Goal: Contribute content

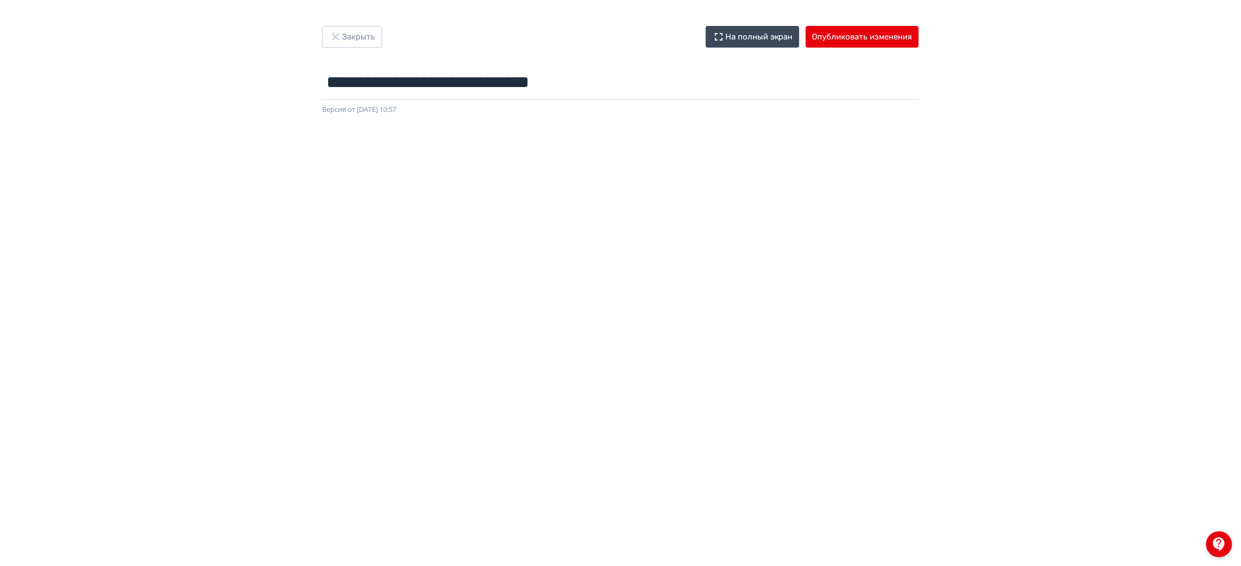
click at [529, 120] on div at bounding box center [620, 358] width 1241 height 486
click at [862, 39] on button "Опубликовать изменения" at bounding box center [862, 37] width 113 height 22
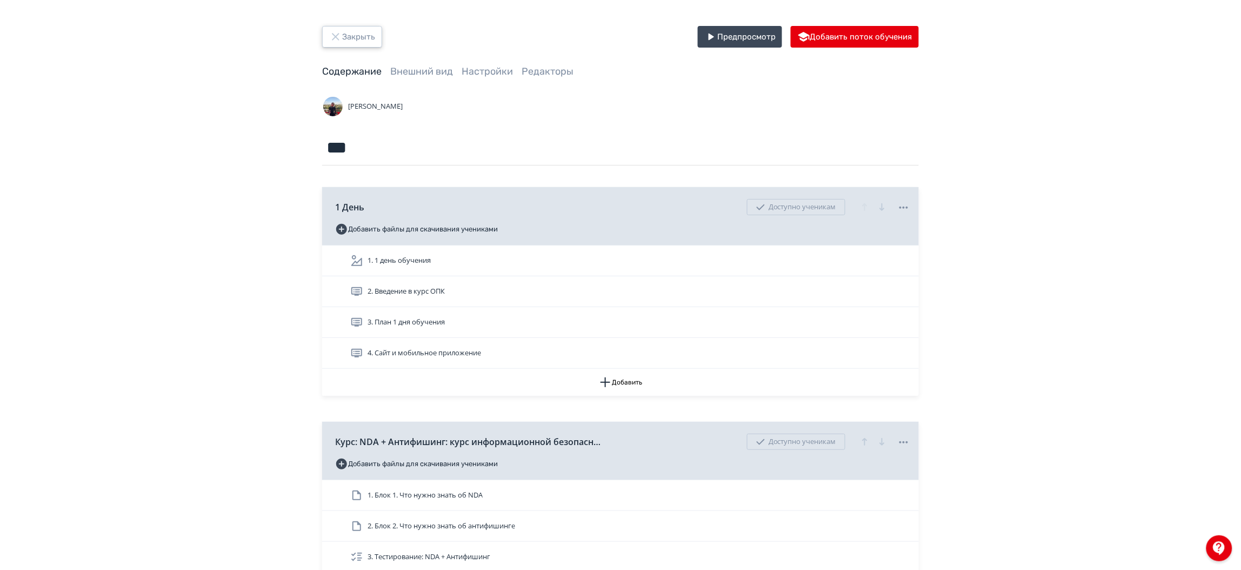
click at [357, 29] on button "Закрыть" at bounding box center [352, 37] width 60 height 22
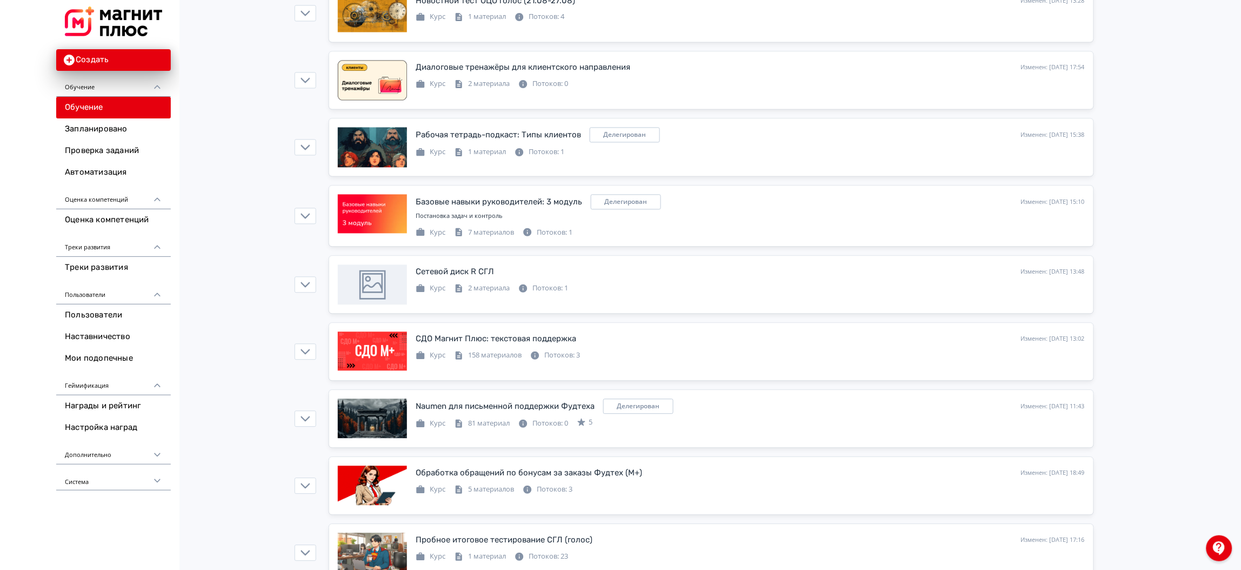
scroll to position [771, 0]
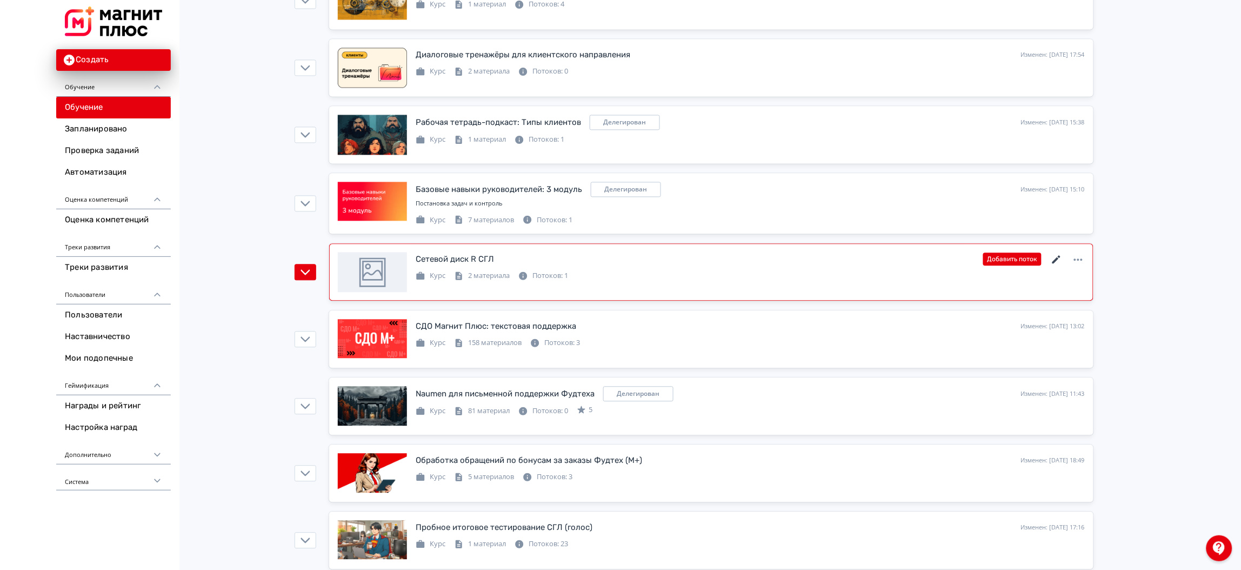
click at [1056, 256] on icon at bounding box center [1056, 259] width 13 height 13
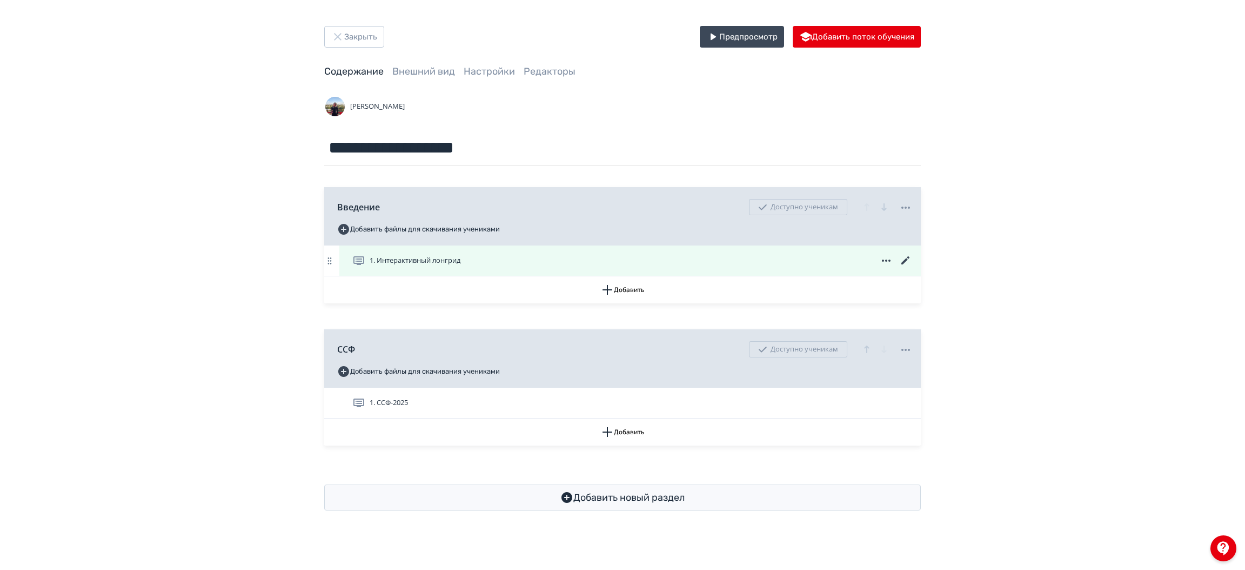
click at [904, 258] on icon at bounding box center [905, 260] width 13 height 13
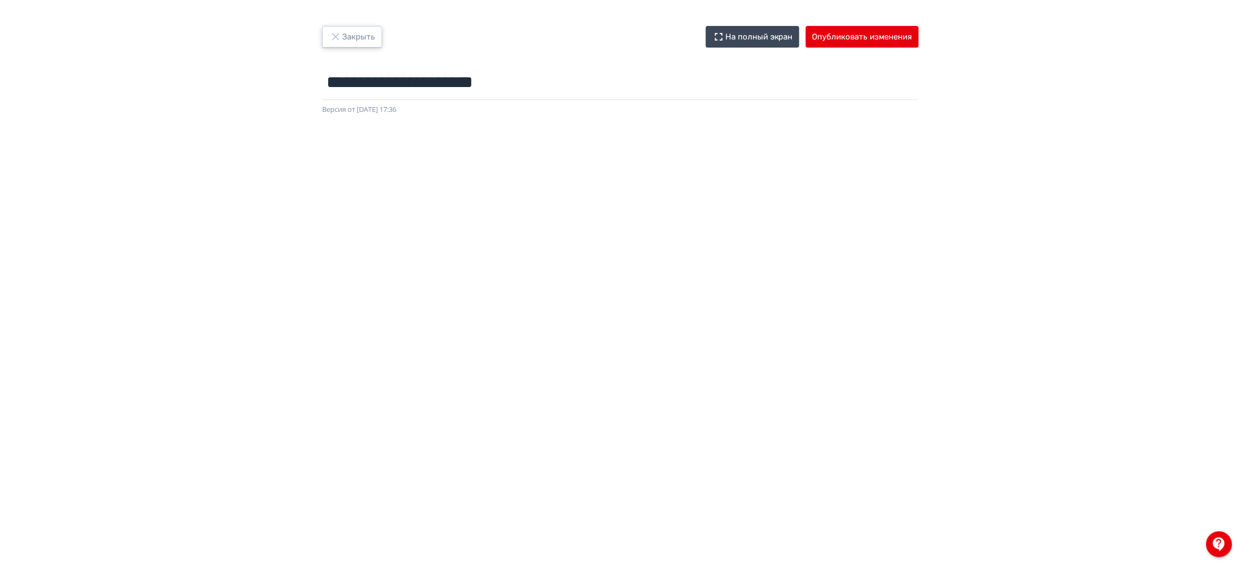
click at [365, 32] on button "Закрыть" at bounding box center [352, 37] width 60 height 22
